Goal: Task Accomplishment & Management: Manage account settings

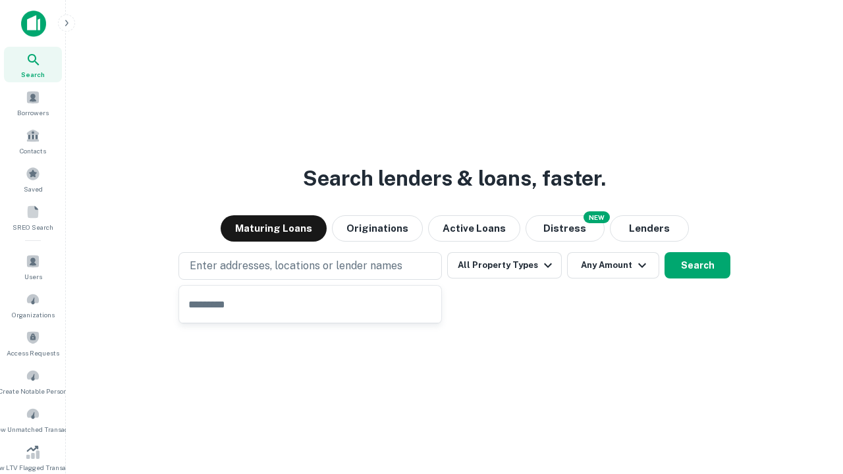
type input "**********"
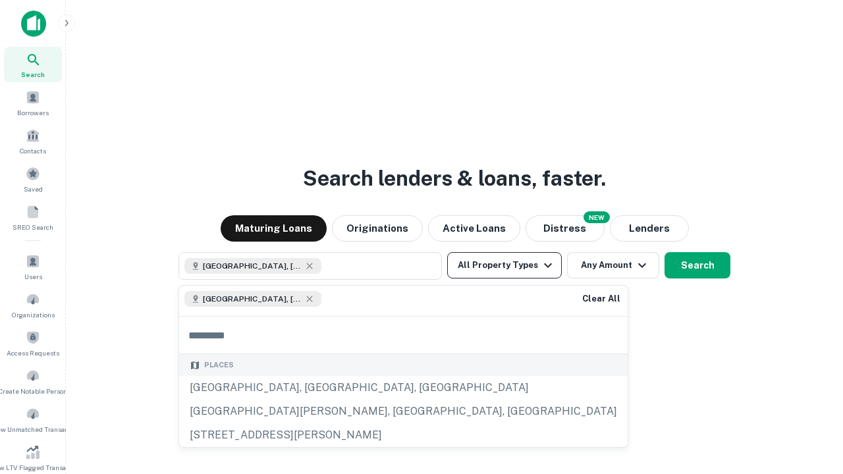
click at [505, 265] on button "All Property Types" at bounding box center [504, 265] width 115 height 26
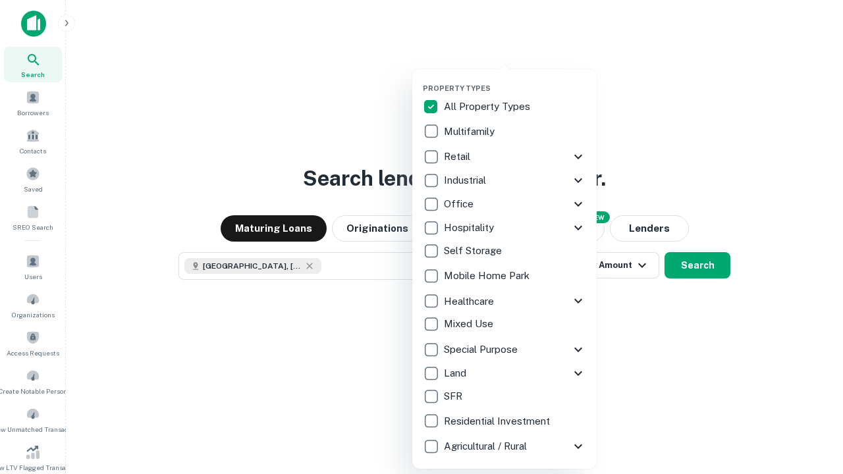
click at [515, 80] on button "button" at bounding box center [515, 80] width 184 height 1
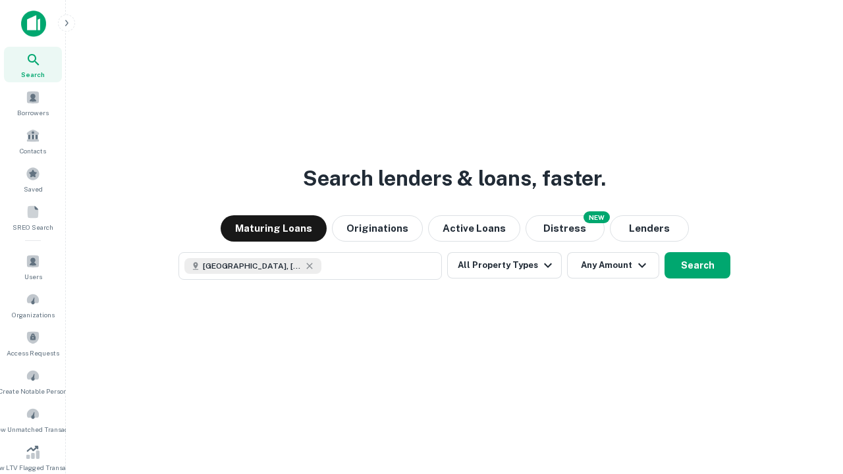
scroll to position [21, 0]
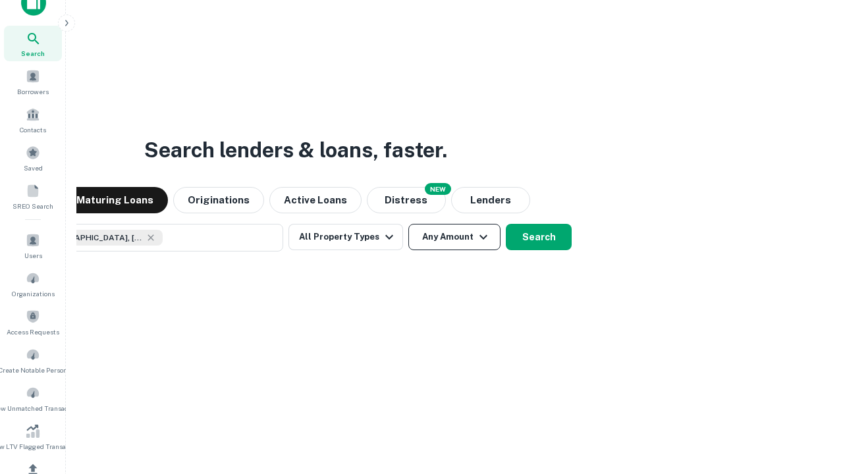
click at [408, 224] on button "Any Amount" at bounding box center [454, 237] width 92 height 26
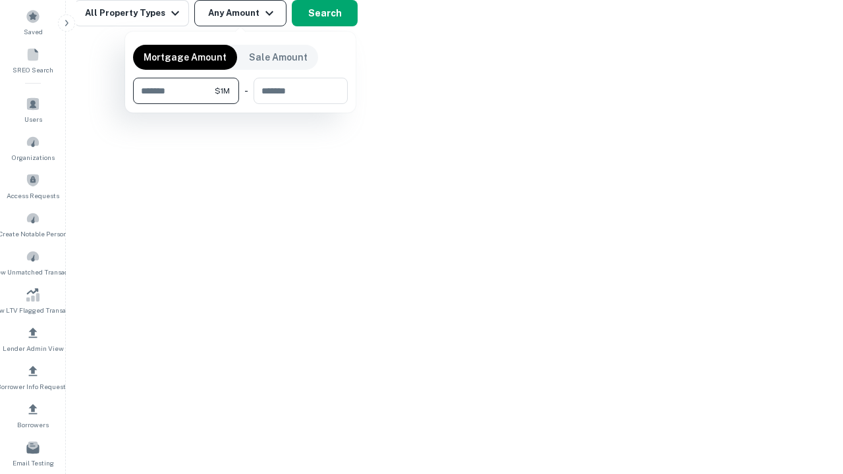
type input "*******"
click at [240, 104] on button "button" at bounding box center [240, 104] width 215 height 1
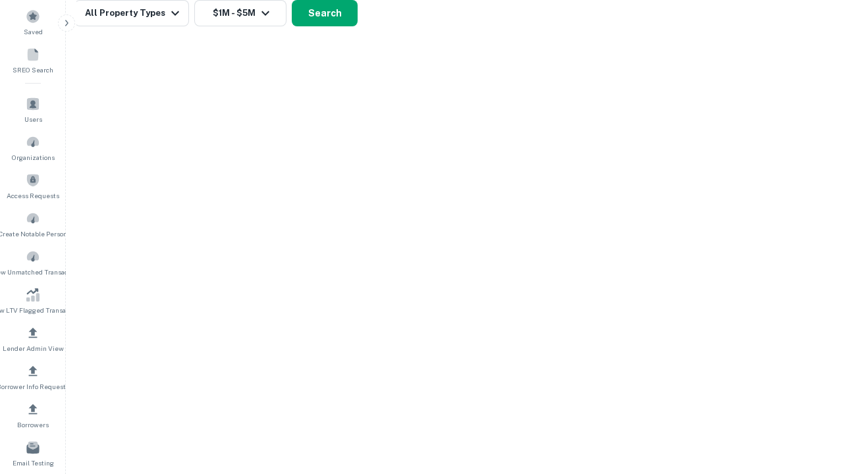
scroll to position [21, 0]
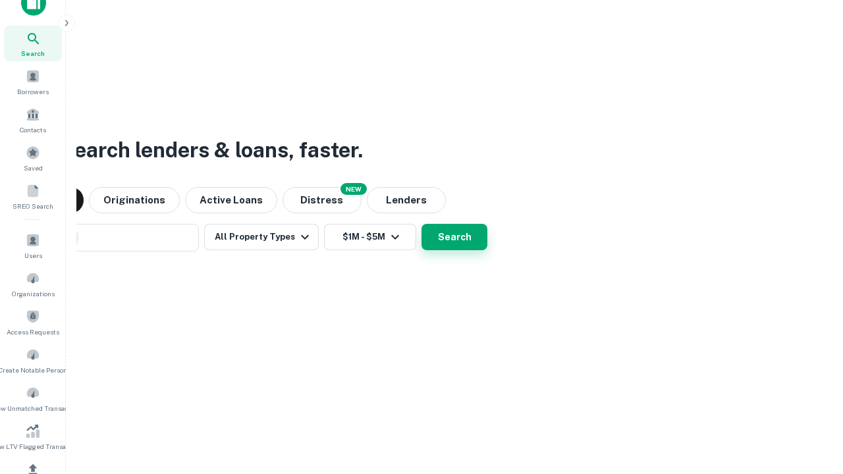
click at [422, 224] on button "Search" at bounding box center [455, 237] width 66 height 26
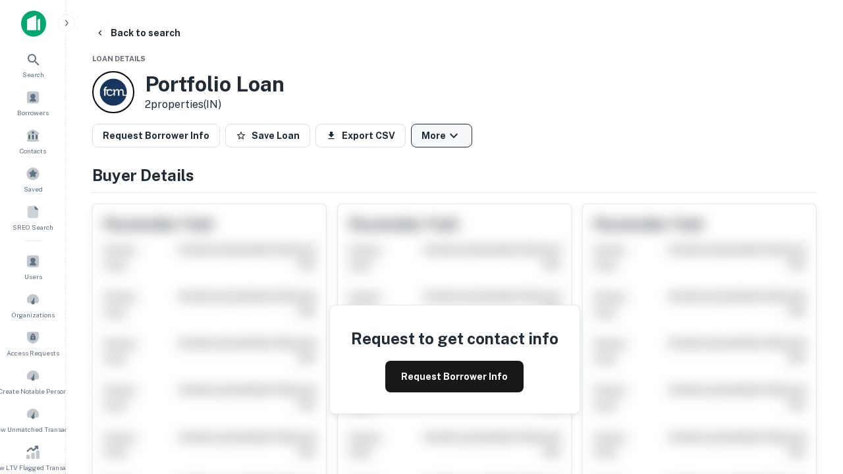
click at [441, 136] on button "More" at bounding box center [441, 136] width 61 height 24
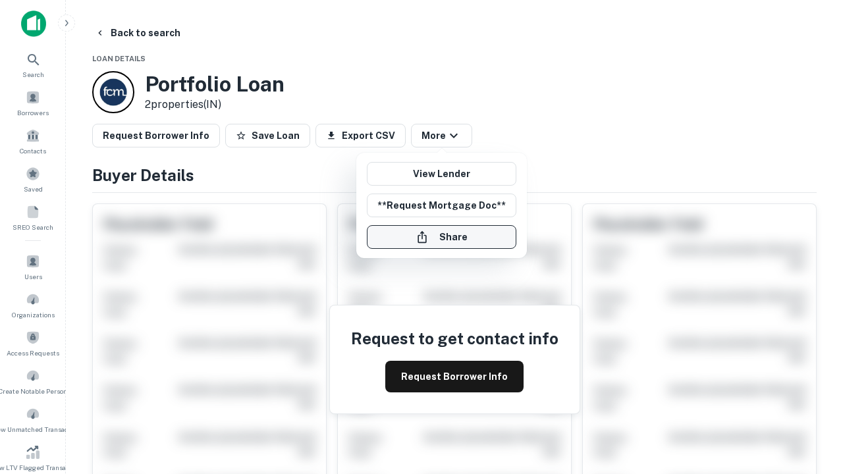
click at [441, 237] on button "Share" at bounding box center [442, 237] width 150 height 24
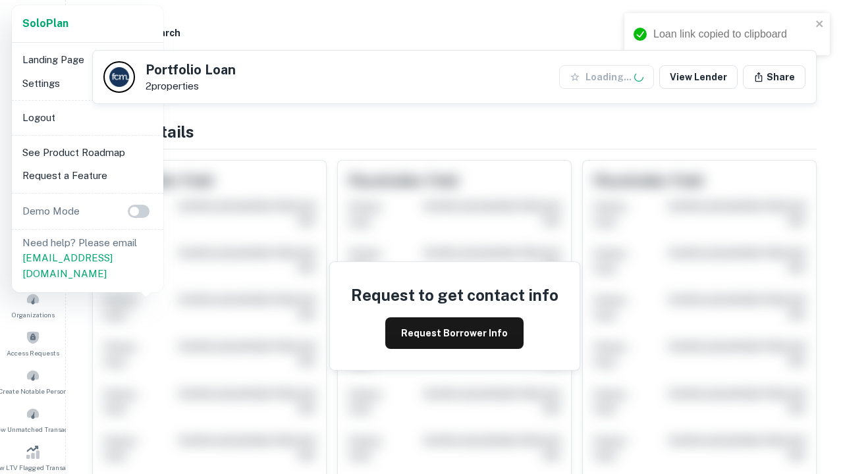
scroll to position [459, 0]
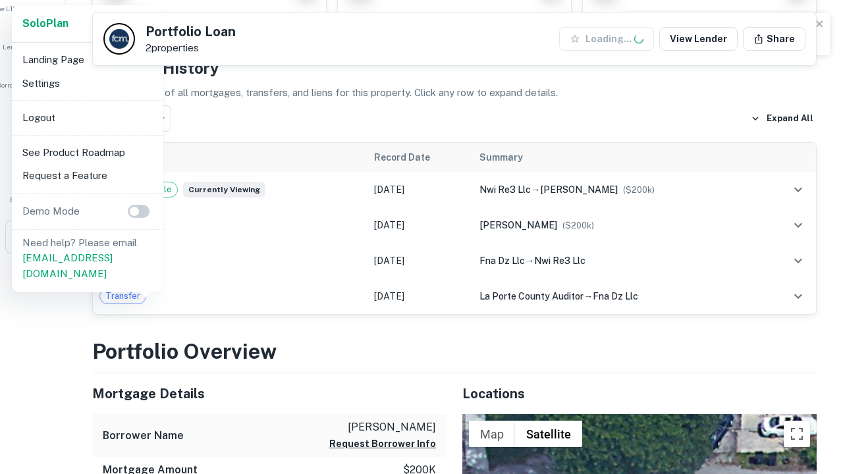
click at [87, 117] on li "Logout" at bounding box center [87, 118] width 141 height 24
